Goal: Task Accomplishment & Management: Use online tool/utility

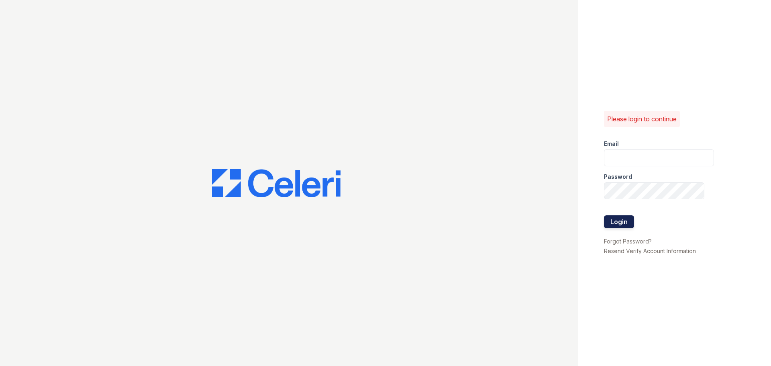
type input "[EMAIL_ADDRESS][DOMAIN_NAME]"
click at [615, 223] on button "Login" at bounding box center [619, 221] width 30 height 13
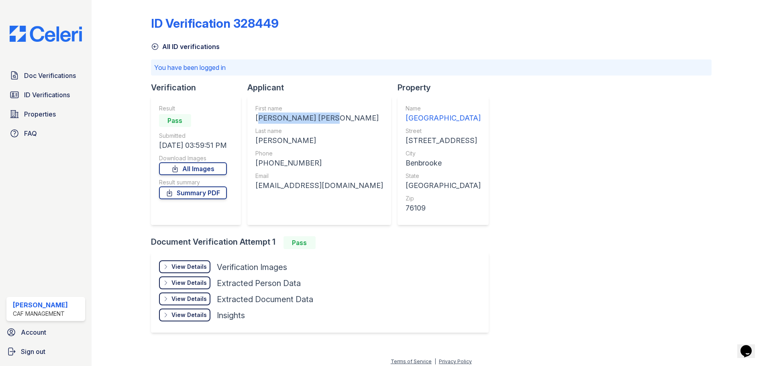
drag, startPoint x: 256, startPoint y: 115, endPoint x: 333, endPoint y: 118, distance: 76.4
click at [337, 118] on div "[PERSON_NAME] [PERSON_NAME]" at bounding box center [319, 117] width 128 height 11
copy div "[PERSON_NAME] [PERSON_NAME]"
drag, startPoint x: 255, startPoint y: 139, endPoint x: 290, endPoint y: 139, distance: 34.6
click at [290, 139] on div "First name [PERSON_NAME] [PERSON_NAME] Last name [PERSON_NAME] Phone [PHONE_NUM…" at bounding box center [319, 160] width 144 height 129
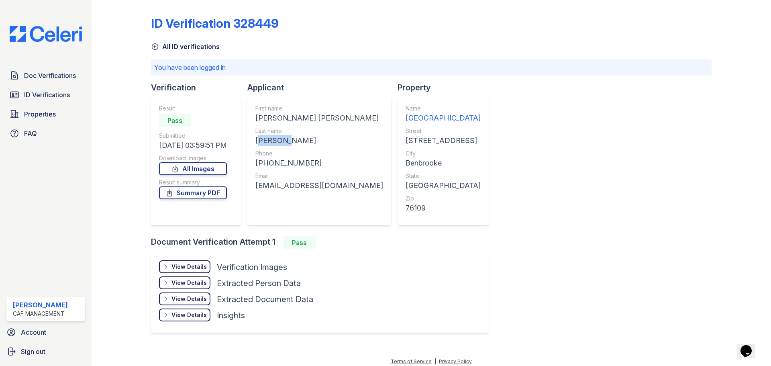
copy div "[PERSON_NAME]"
drag, startPoint x: 263, startPoint y: 162, endPoint x: 300, endPoint y: 161, distance: 37.4
click at [305, 161] on div "[PHONE_NUMBER]" at bounding box center [319, 162] width 128 height 11
copy div "8173233416"
drag, startPoint x: 255, startPoint y: 184, endPoint x: 361, endPoint y: 191, distance: 106.3
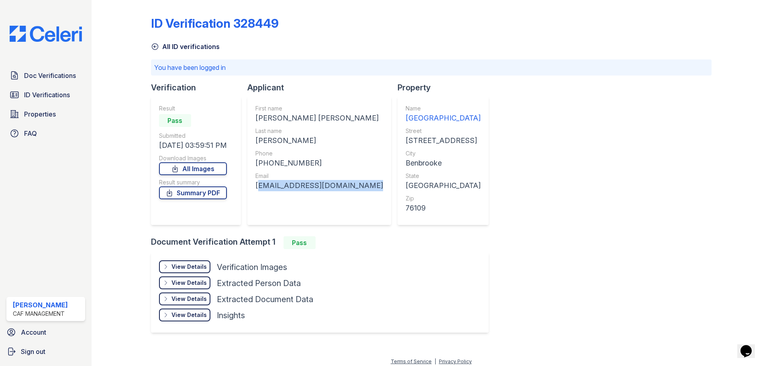
click at [361, 191] on div "First name [PERSON_NAME] [PERSON_NAME] Last name [PERSON_NAME] Phone [PHONE_NUM…" at bounding box center [319, 160] width 144 height 129
copy div "[EMAIL_ADDRESS][DOMAIN_NAME]"
